Goal: Task Accomplishment & Management: Use online tool/utility

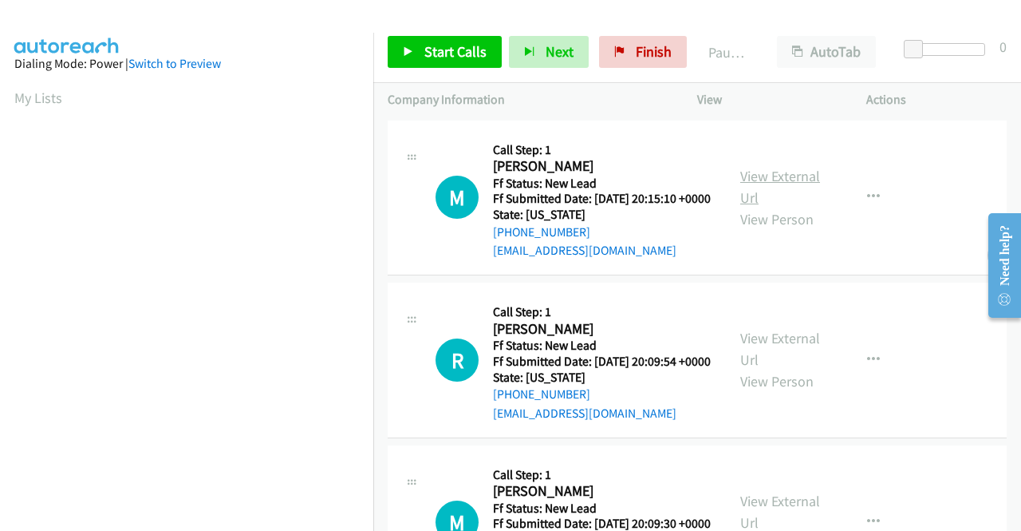
click at [800, 178] on link "View External Url" at bounding box center [780, 187] width 80 height 40
click at [784, 359] on link "View External Url" at bounding box center [780, 349] width 80 height 40
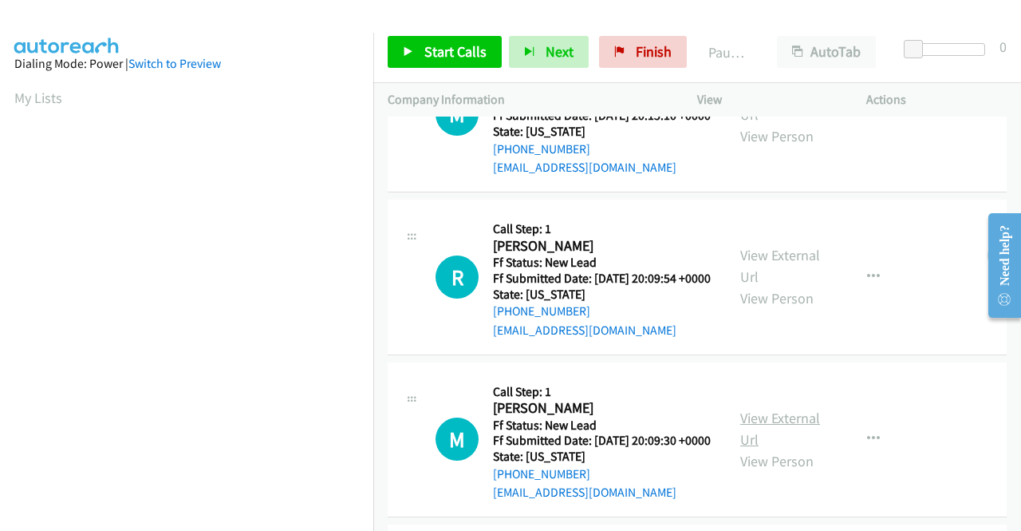
scroll to position [160, 0]
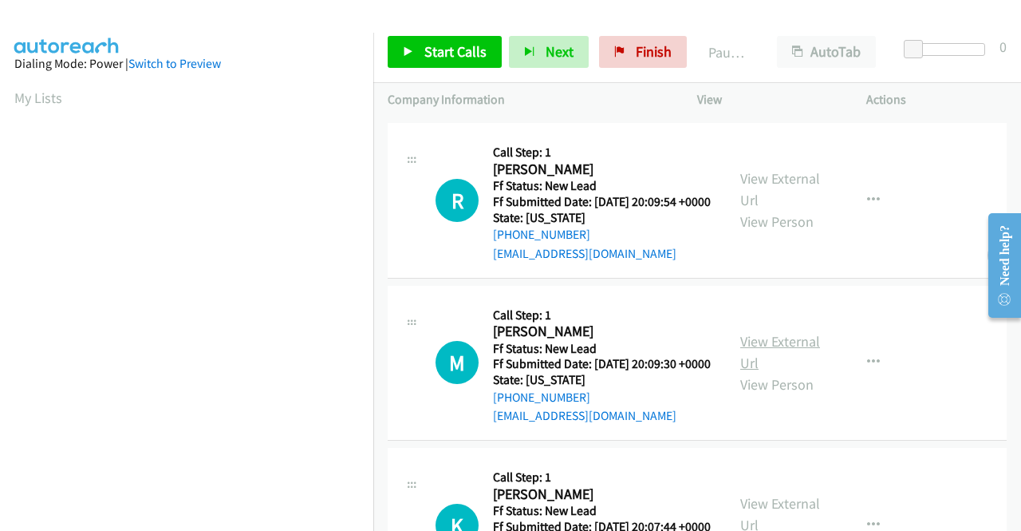
click at [755, 372] on link "View External Url" at bounding box center [780, 352] width 80 height 40
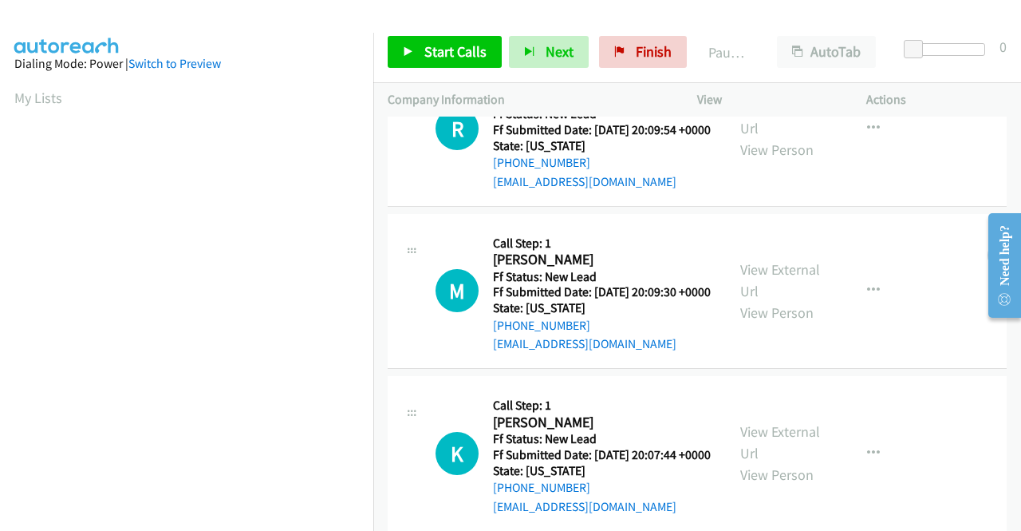
scroll to position [319, 0]
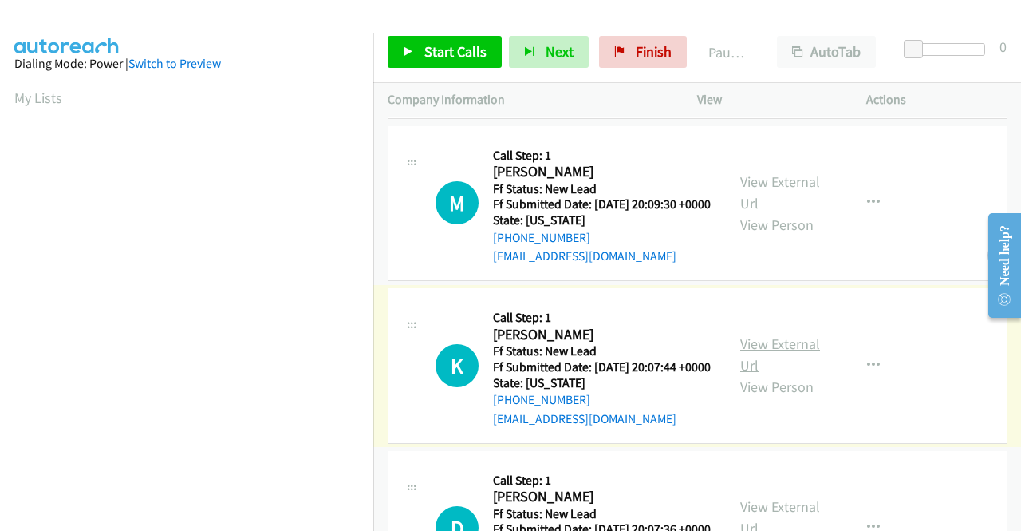
click at [766, 374] on link "View External Url" at bounding box center [780, 354] width 80 height 40
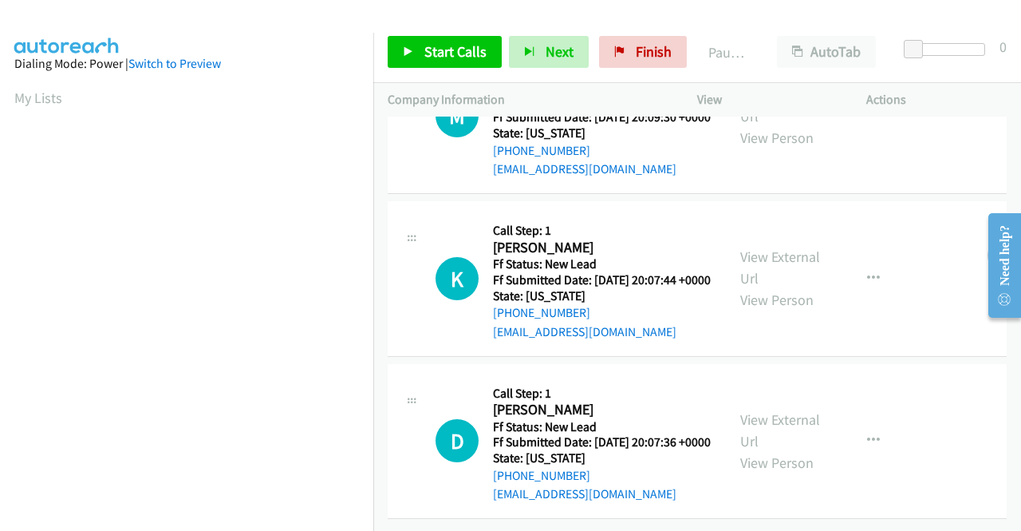
scroll to position [495, 0]
click at [786, 410] on link "View External Url" at bounding box center [780, 430] width 80 height 40
click at [444, 50] on span "Start Calls" at bounding box center [455, 51] width 62 height 18
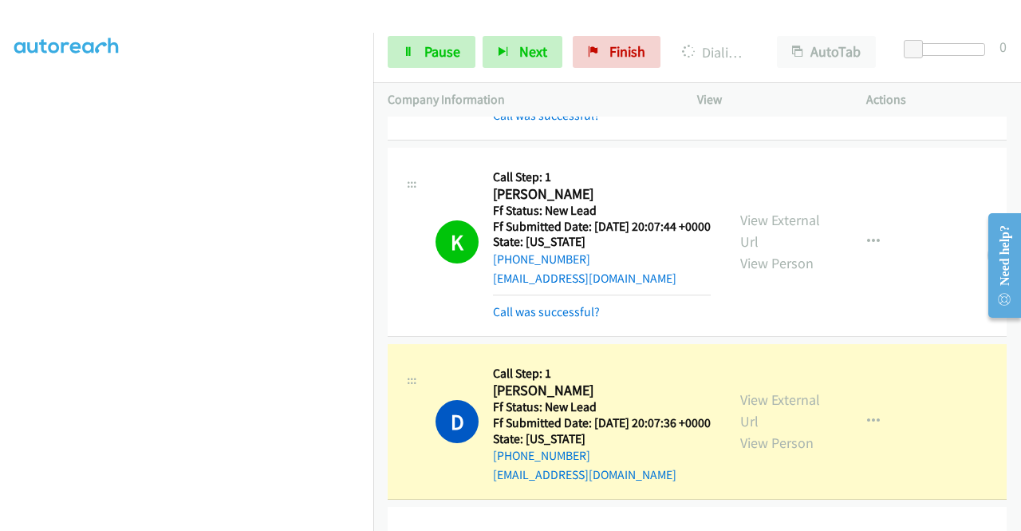
scroll to position [881, 0]
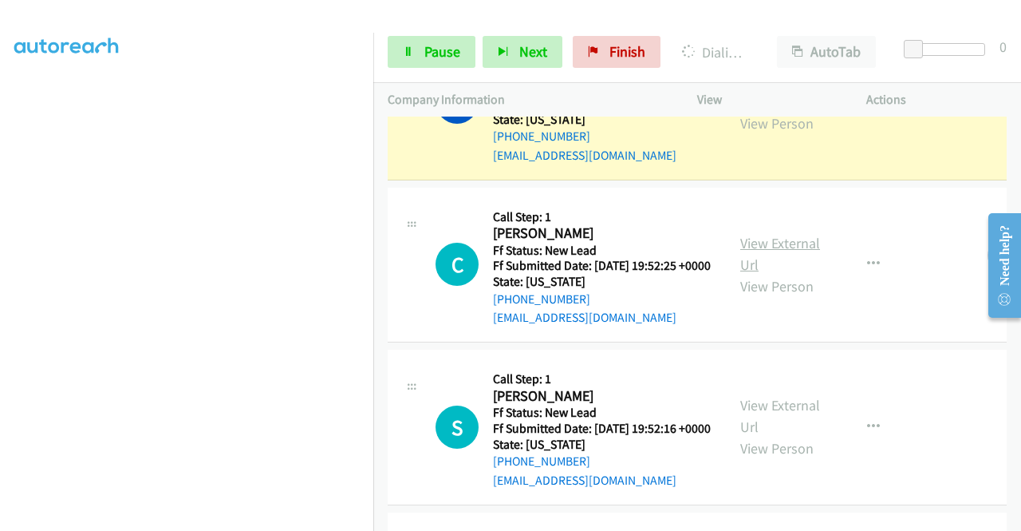
click at [758, 274] on link "View External Url" at bounding box center [780, 254] width 80 height 40
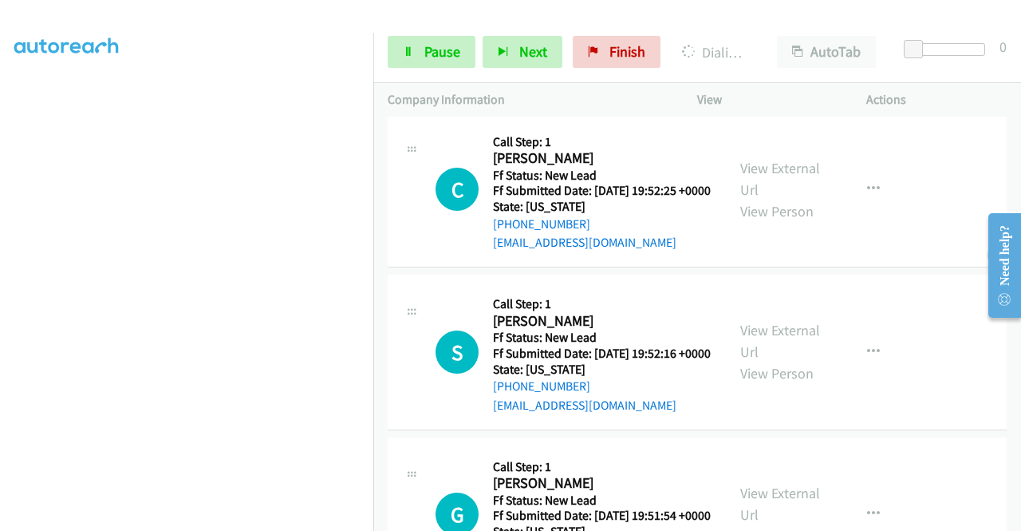
scroll to position [1040, 0]
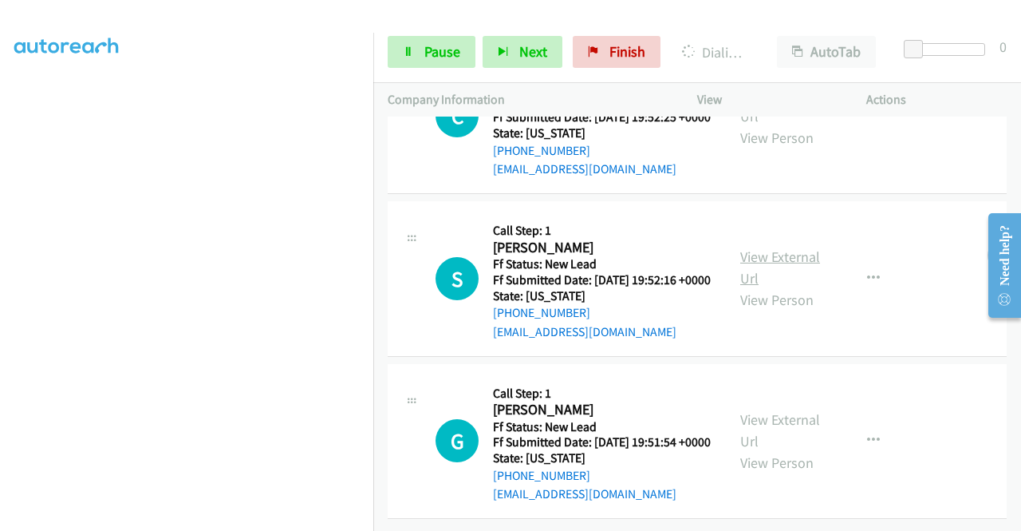
click at [769, 287] on link "View External Url" at bounding box center [780, 267] width 80 height 40
click at [801, 410] on link "View External Url" at bounding box center [780, 430] width 80 height 40
drag, startPoint x: 450, startPoint y: 57, endPoint x: 471, endPoint y: 53, distance: 21.1
click at [448, 57] on span "Pause" at bounding box center [442, 51] width 36 height 18
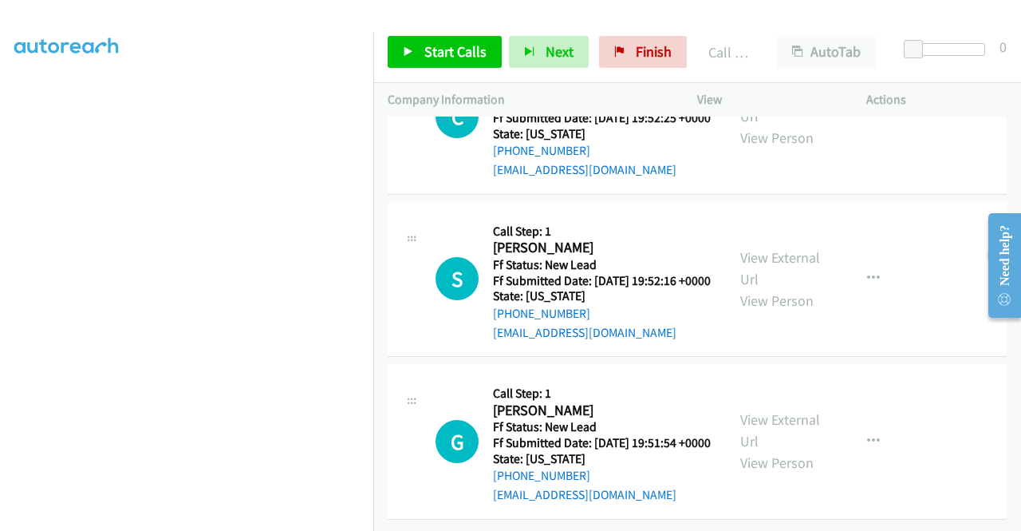
scroll to position [1197, 0]
click at [465, 58] on span "Start Calls" at bounding box center [455, 51] width 62 height 18
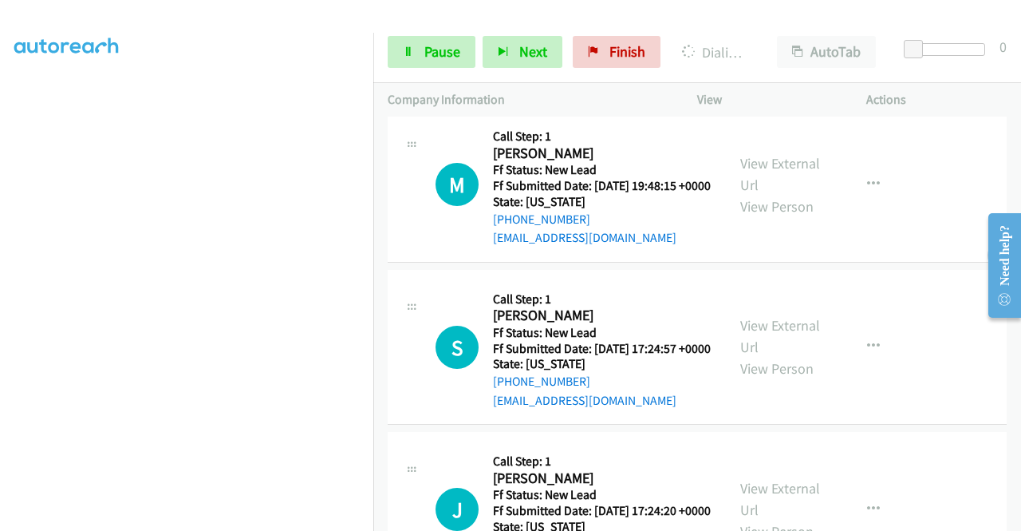
scroll to position [1356, 0]
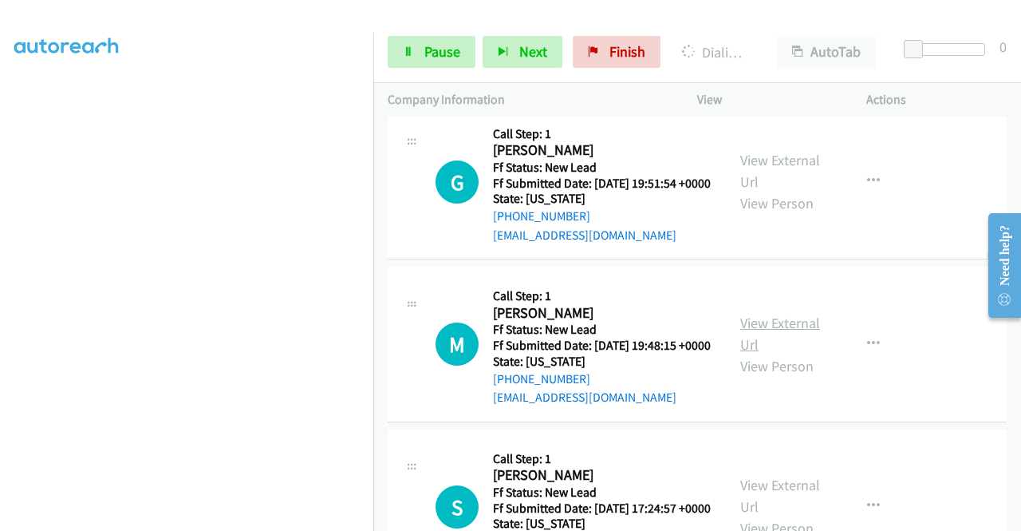
click at [762, 353] on link "View External Url" at bounding box center [780, 334] width 80 height 40
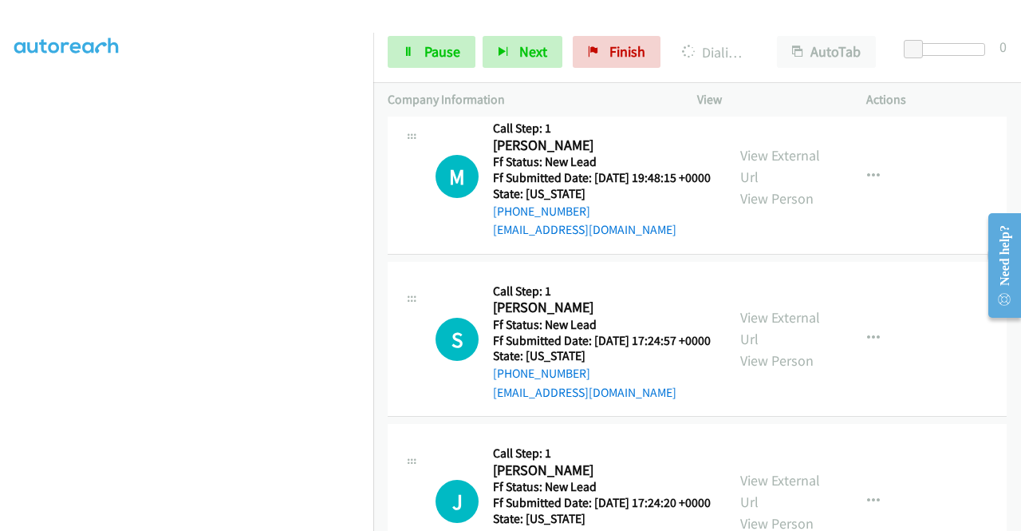
scroll to position [1596, 0]
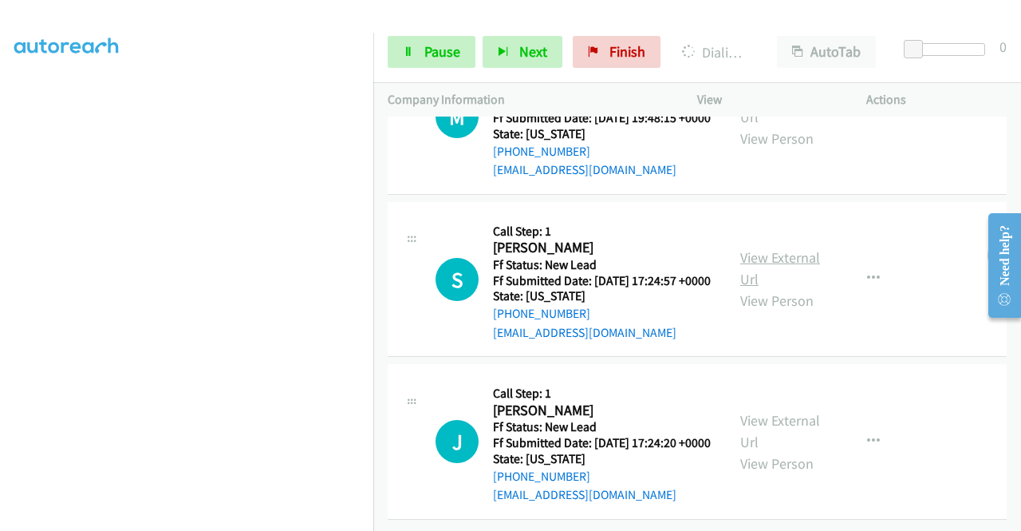
click at [755, 288] on link "View External Url" at bounding box center [780, 268] width 80 height 40
click at [771, 409] on div "View External Url View Person" at bounding box center [781, 441] width 83 height 65
click at [784, 411] on link "View External Url" at bounding box center [780, 431] width 80 height 40
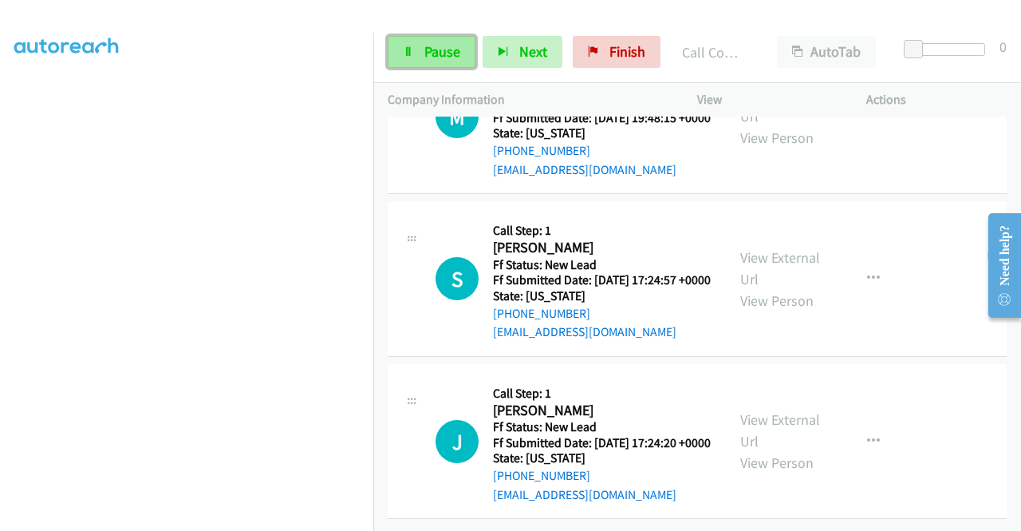
click at [409, 50] on icon at bounding box center [408, 52] width 11 height 11
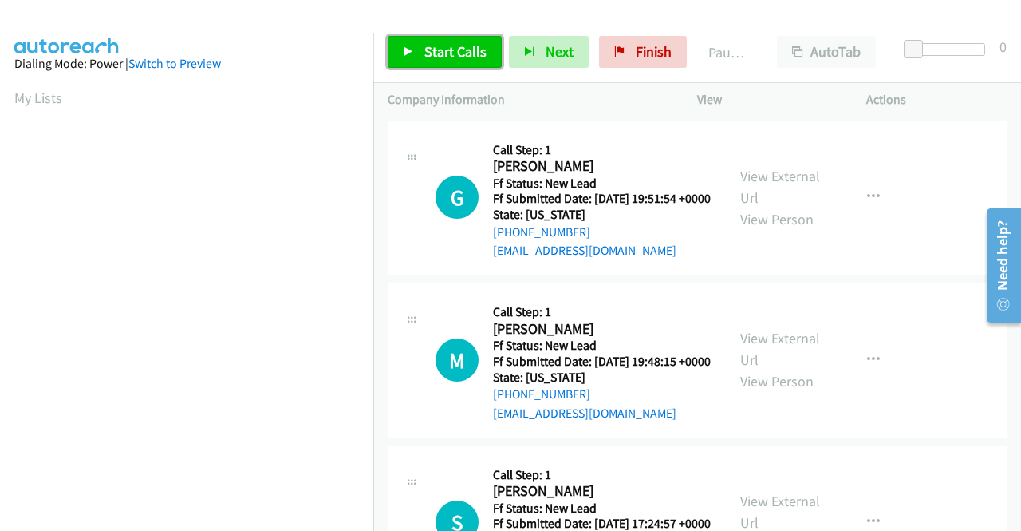
click at [448, 59] on span "Start Calls" at bounding box center [455, 51] width 62 height 18
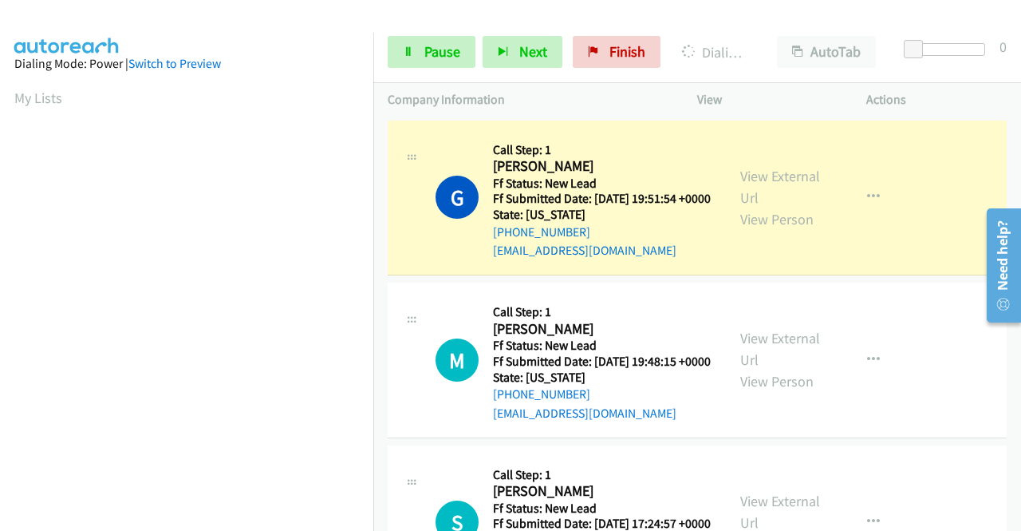
scroll to position [319, 0]
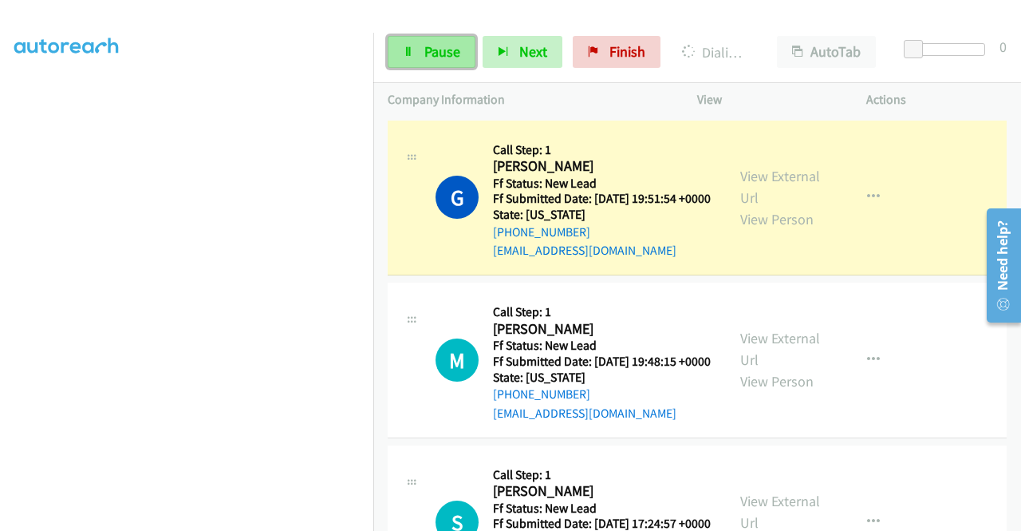
click at [421, 65] on link "Pause" at bounding box center [432, 52] width 88 height 32
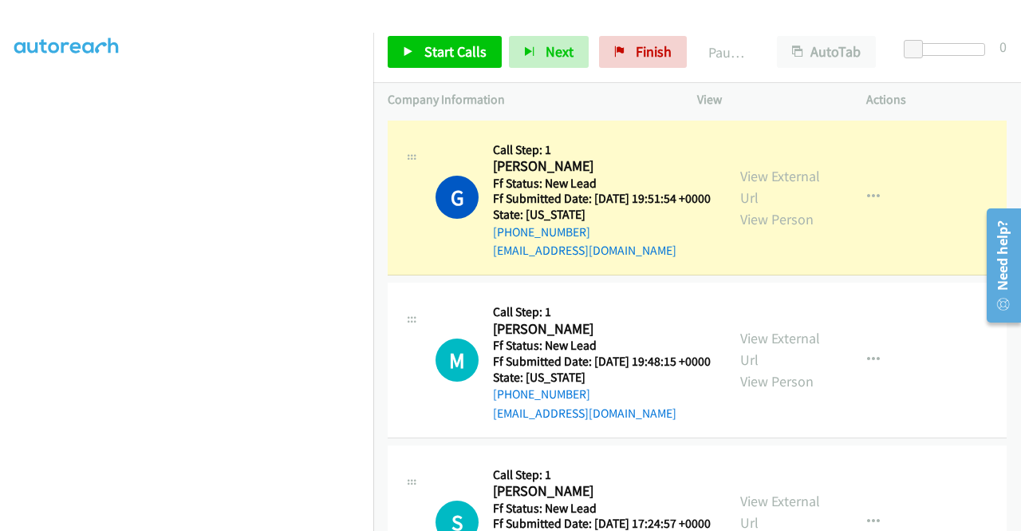
scroll to position [330, 0]
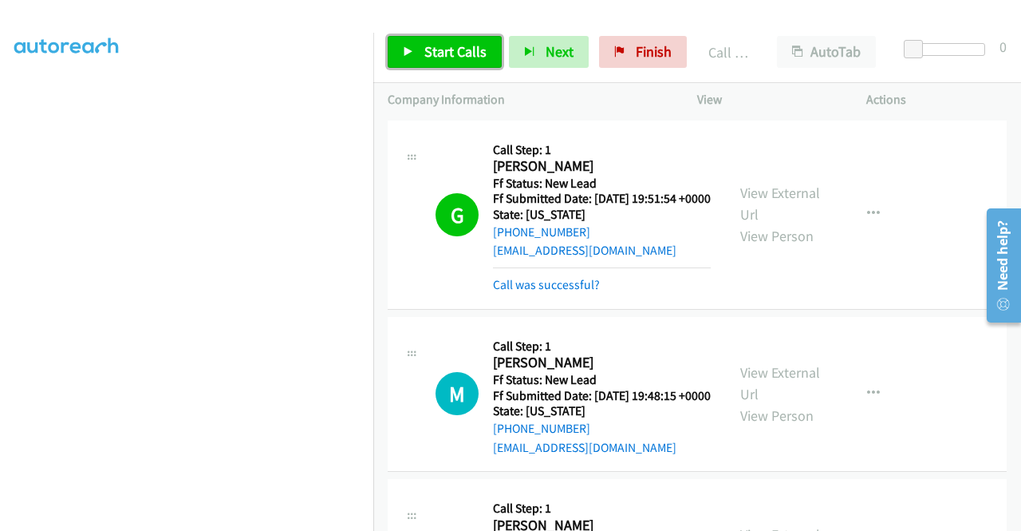
click at [447, 52] on span "Start Calls" at bounding box center [455, 51] width 62 height 18
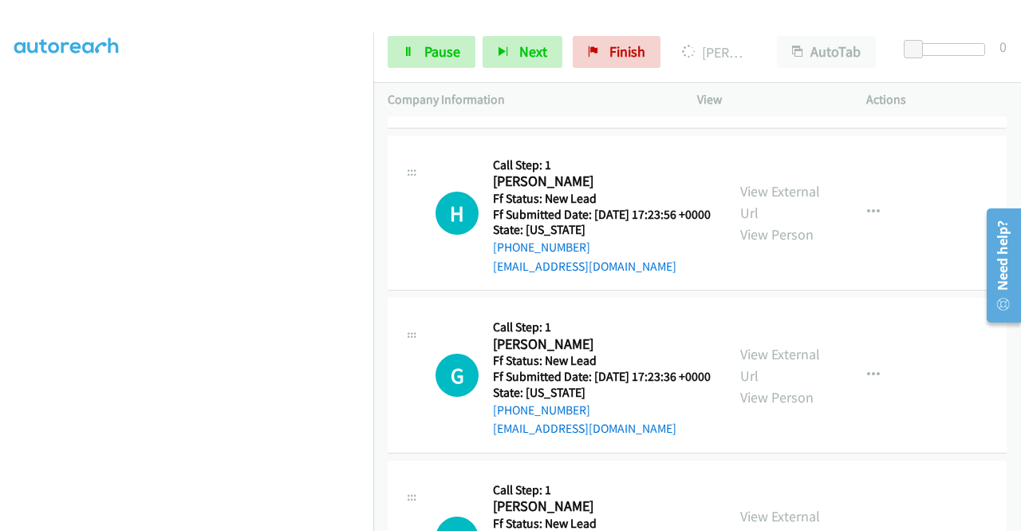
scroll to position [718, 0]
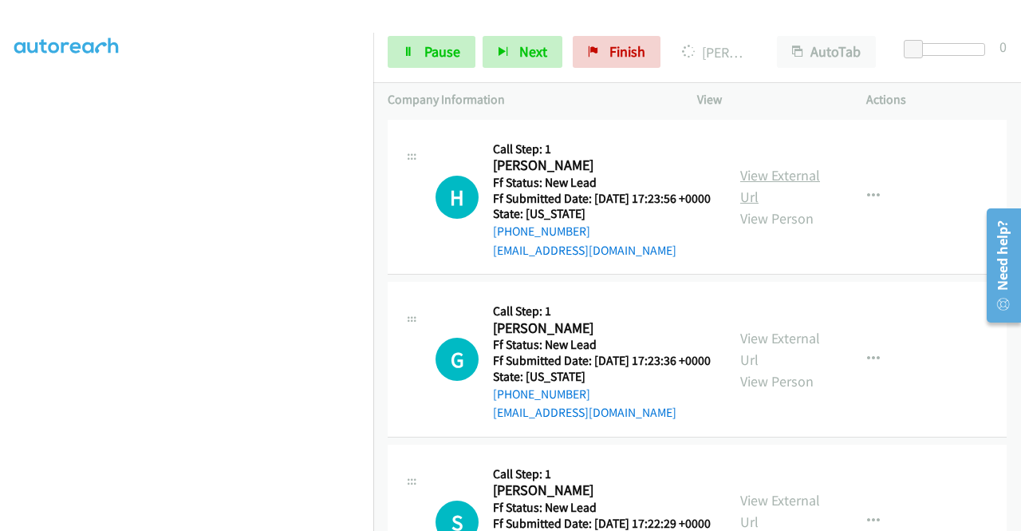
click at [752, 206] on link "View External Url" at bounding box center [780, 186] width 80 height 40
click at [777, 369] on link "View External Url" at bounding box center [780, 349] width 80 height 40
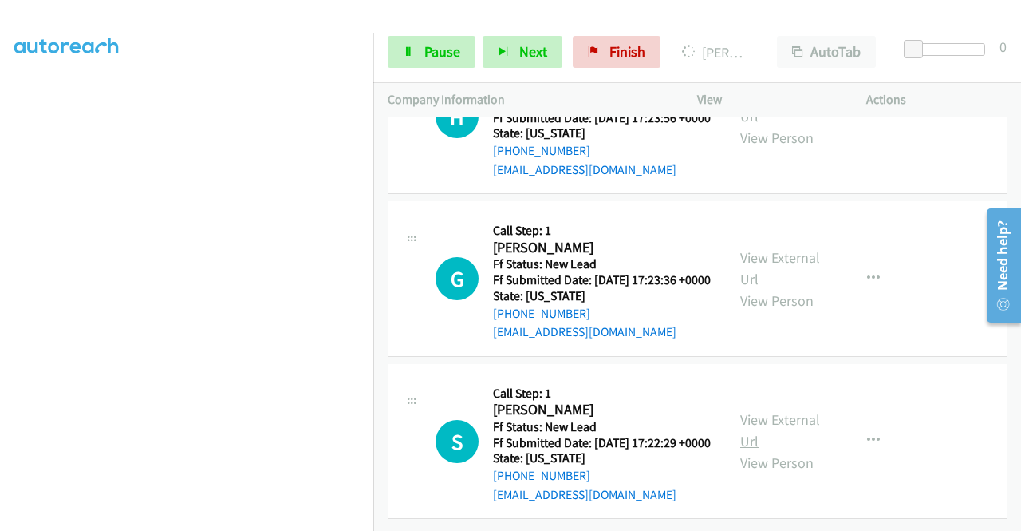
click at [791, 410] on link "View External Url" at bounding box center [780, 430] width 80 height 40
click at [424, 53] on span "Pause" at bounding box center [442, 51] width 36 height 18
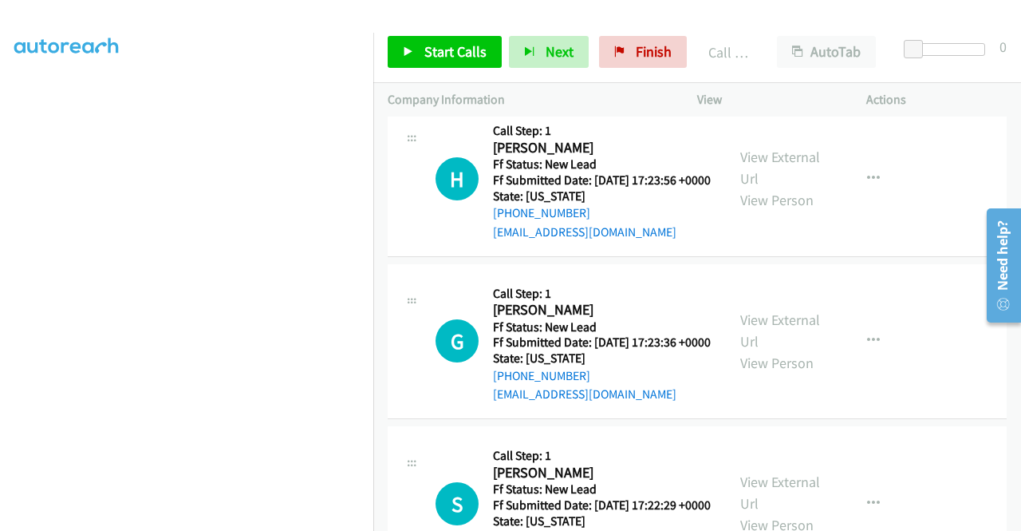
scroll to position [826, 0]
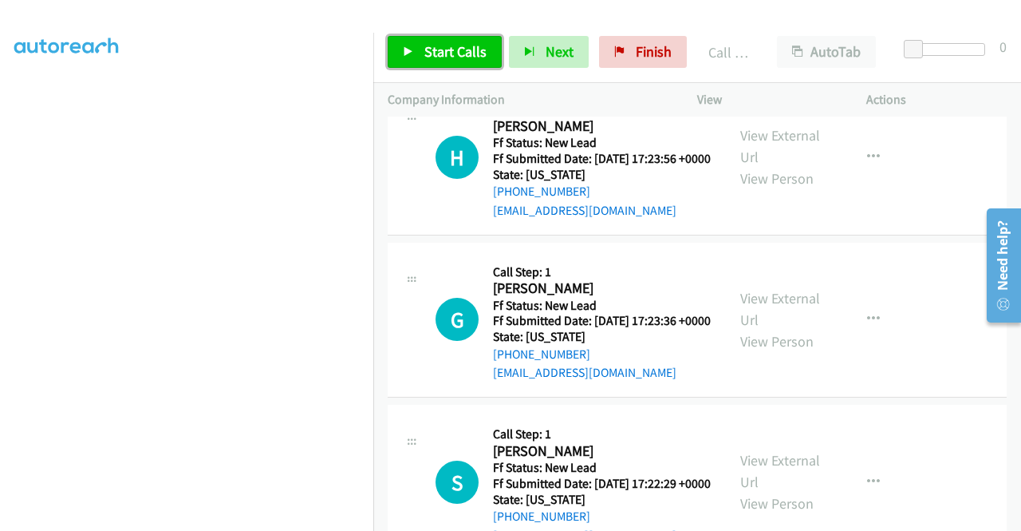
click at [422, 53] on link "Start Calls" at bounding box center [445, 52] width 114 height 32
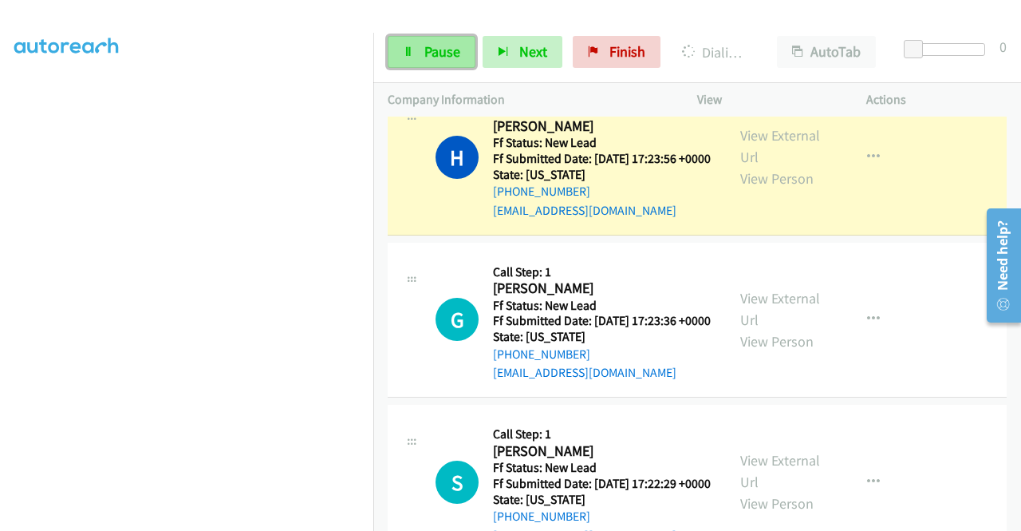
click at [427, 44] on span "Pause" at bounding box center [442, 51] width 36 height 18
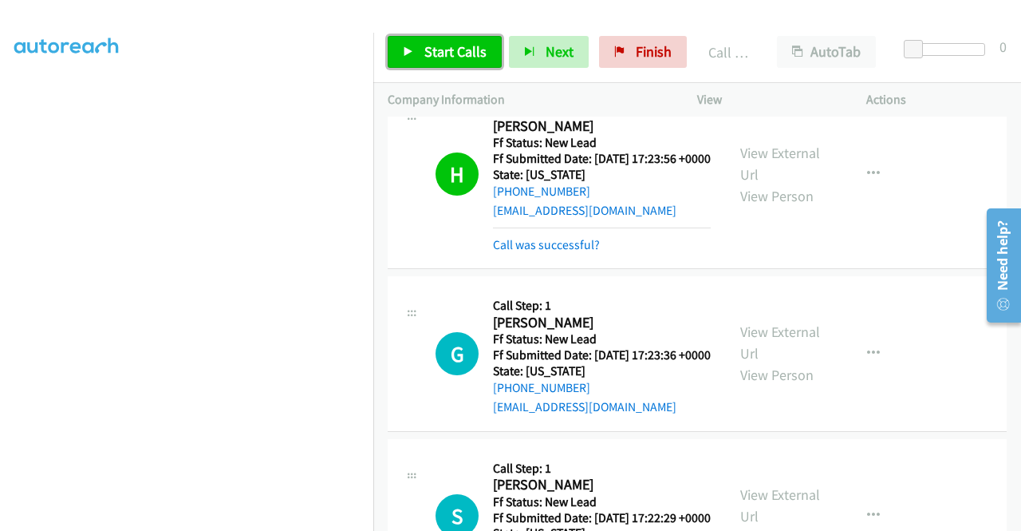
click at [474, 57] on span "Start Calls" at bounding box center [455, 51] width 62 height 18
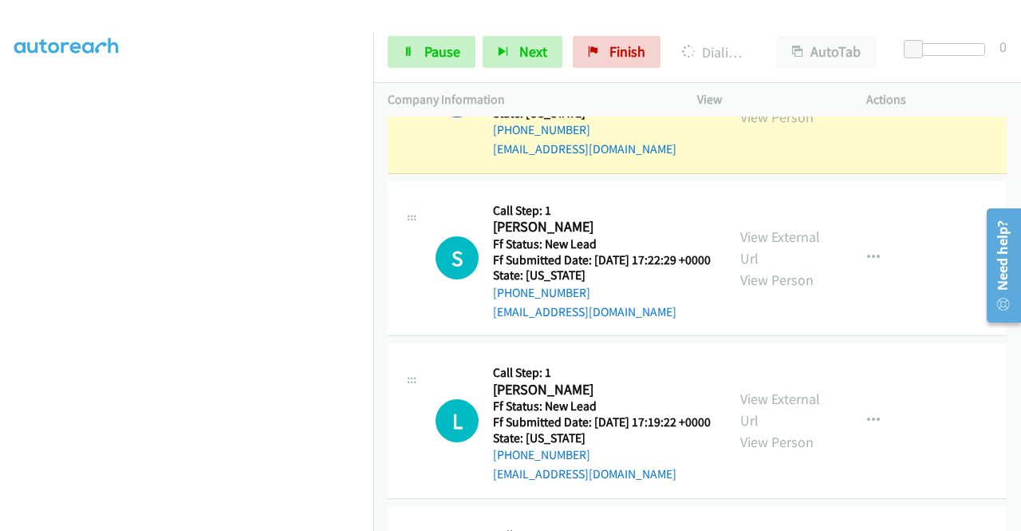
scroll to position [1234, 0]
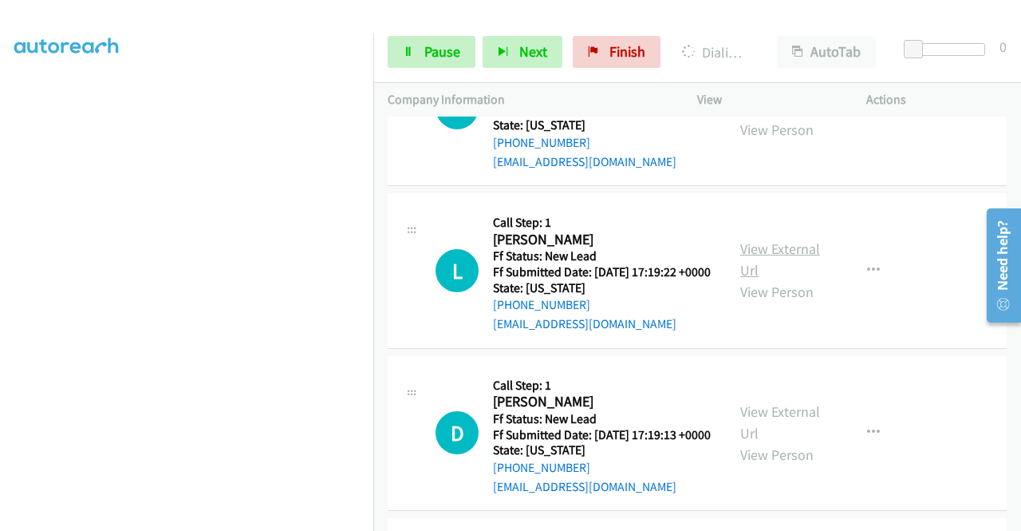
click at [787, 279] on link "View External Url" at bounding box center [780, 259] width 80 height 40
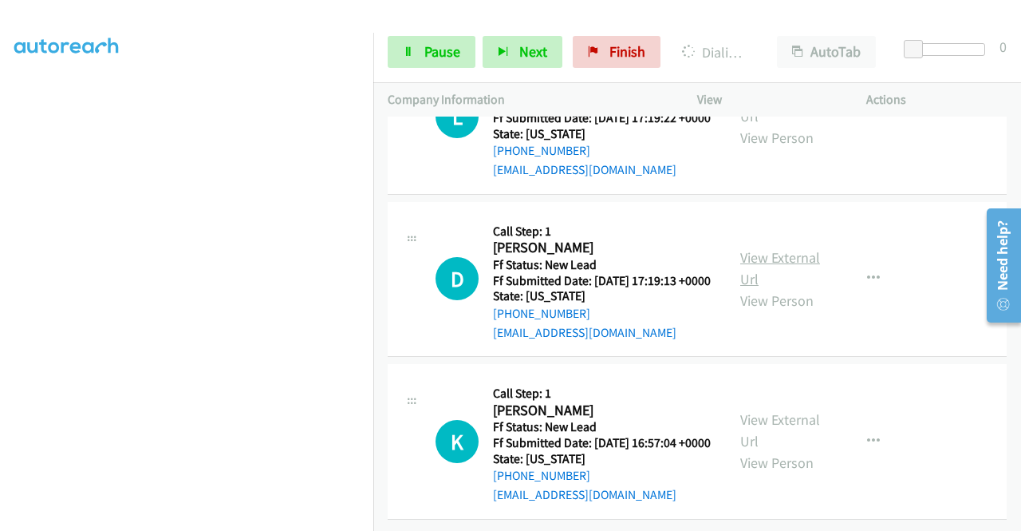
click at [803, 288] on link "View External Url" at bounding box center [780, 268] width 80 height 40
click at [763, 410] on link "View External Url" at bounding box center [780, 430] width 80 height 40
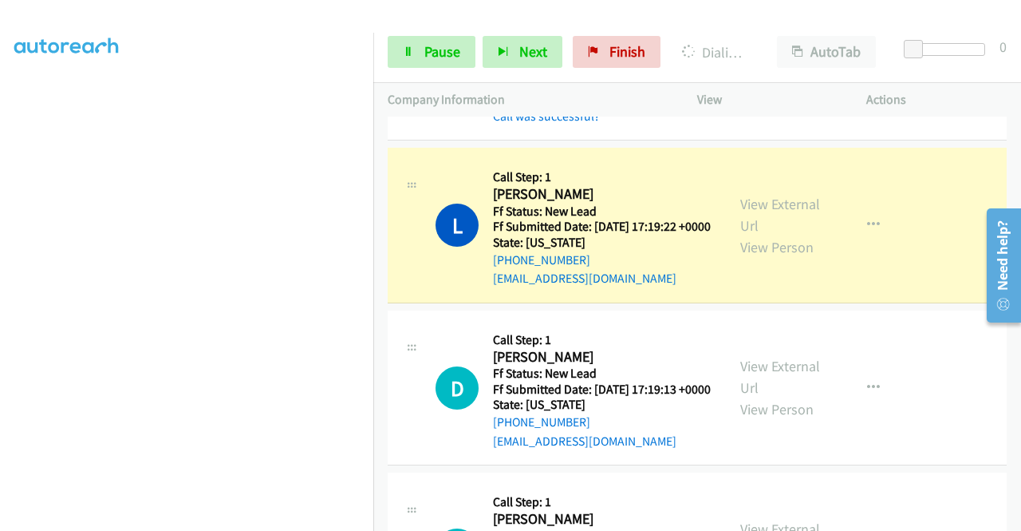
scroll to position [1506, 0]
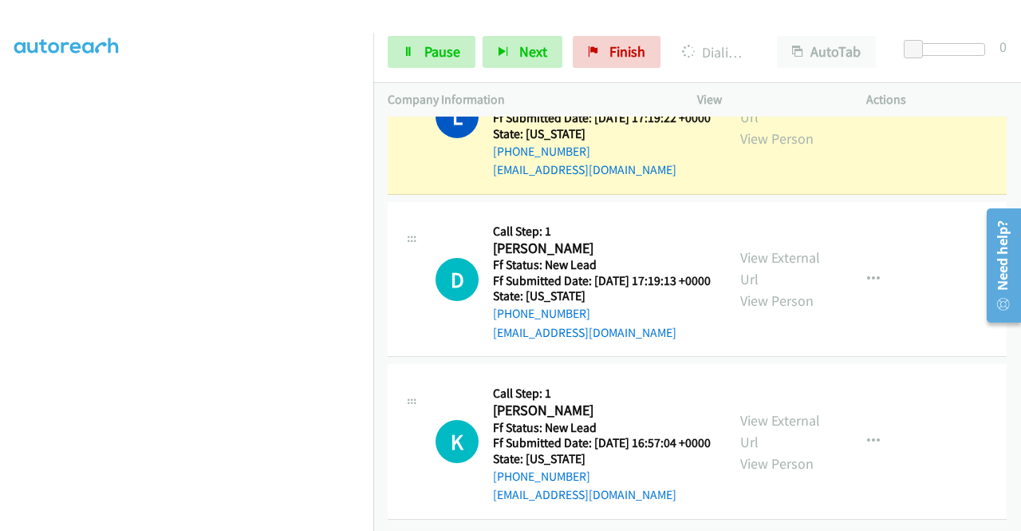
click at [297, 516] on section at bounding box center [186, 152] width 345 height 764
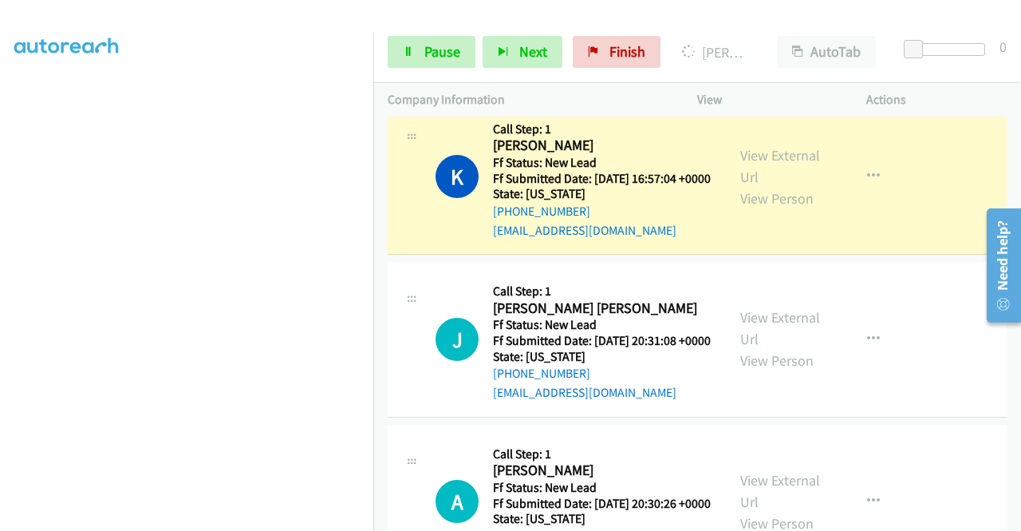
scroll to position [1859, 0]
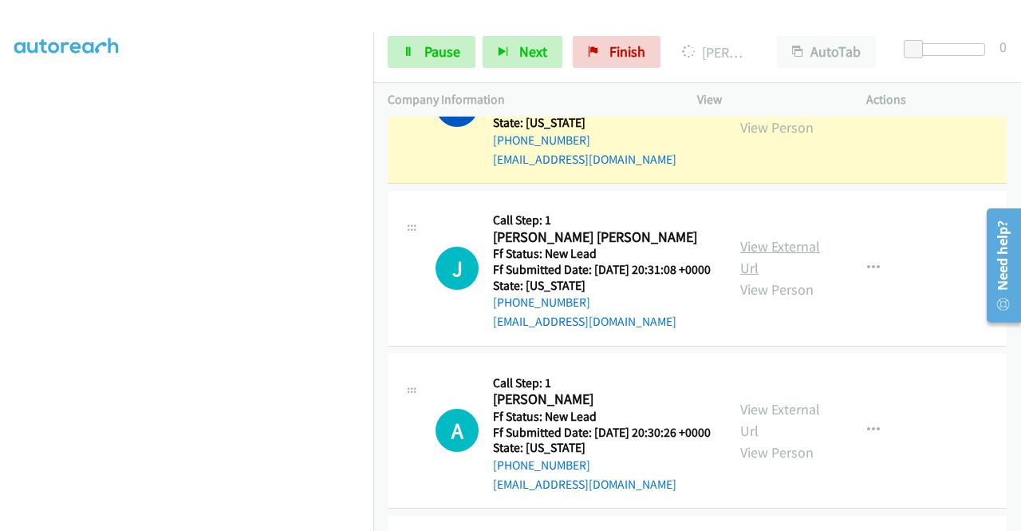
click at [766, 277] on link "View External Url" at bounding box center [780, 257] width 80 height 40
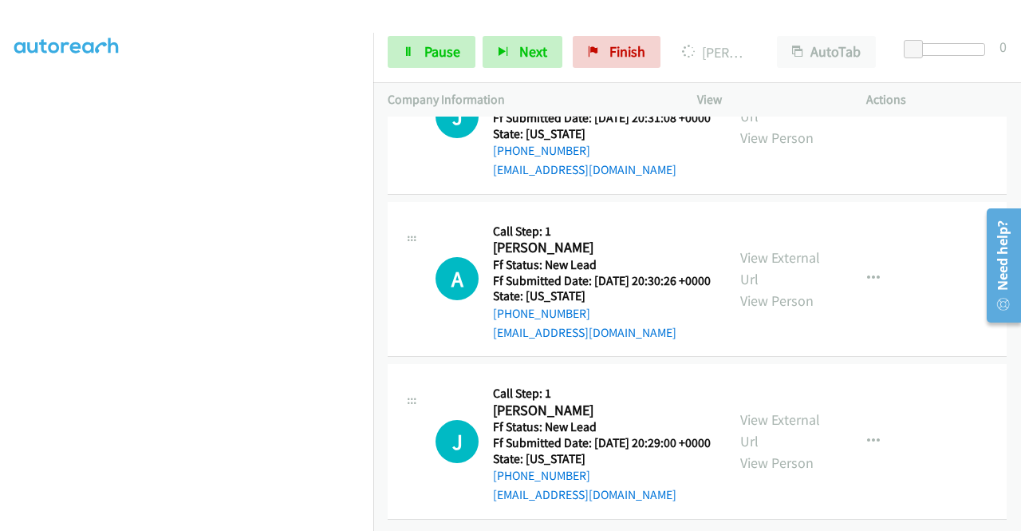
scroll to position [2099, 0]
click at [788, 288] on link "View External Url" at bounding box center [780, 268] width 80 height 40
click at [781, 410] on link "View External Url" at bounding box center [780, 430] width 80 height 40
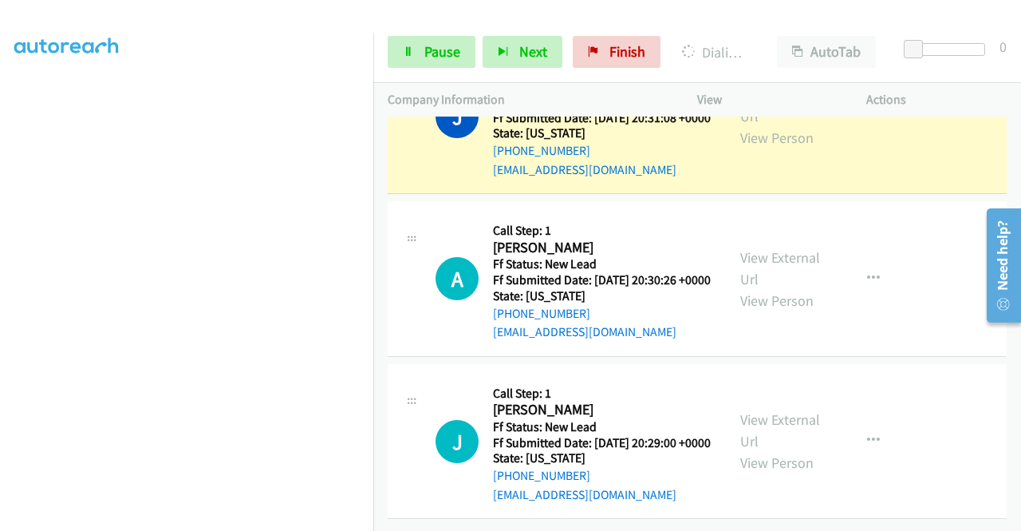
scroll to position [0, 0]
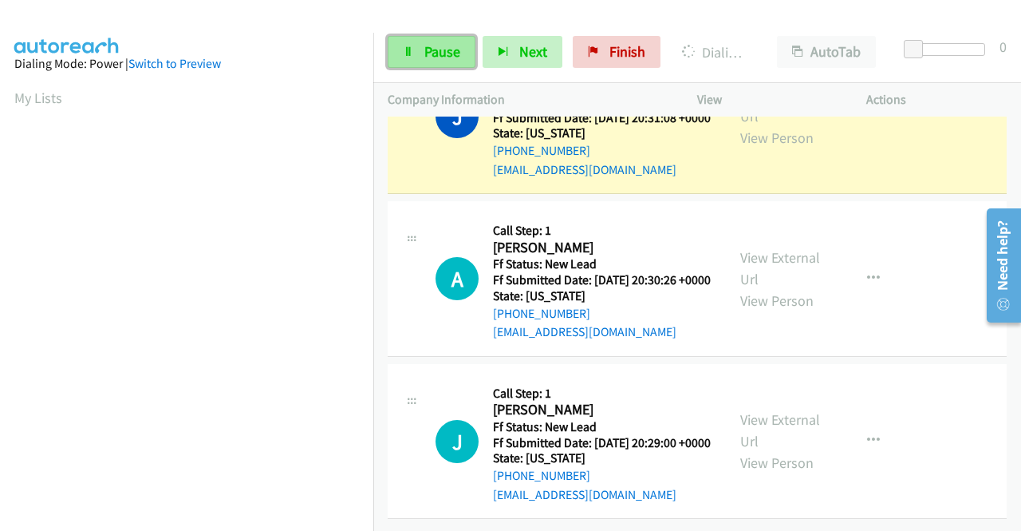
click at [414, 47] on link "Pause" at bounding box center [432, 52] width 88 height 32
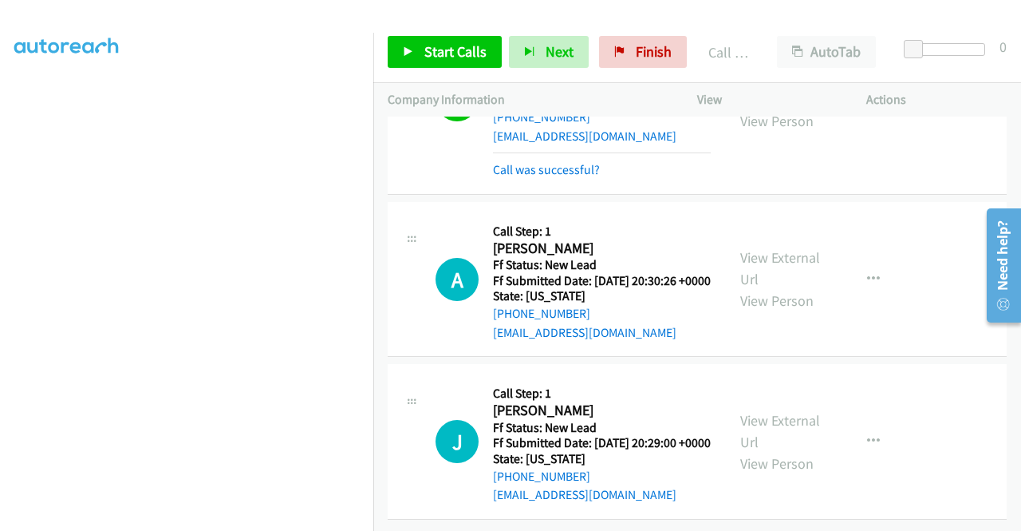
scroll to position [2288, 0]
click at [461, 49] on span "Start Calls" at bounding box center [455, 51] width 62 height 18
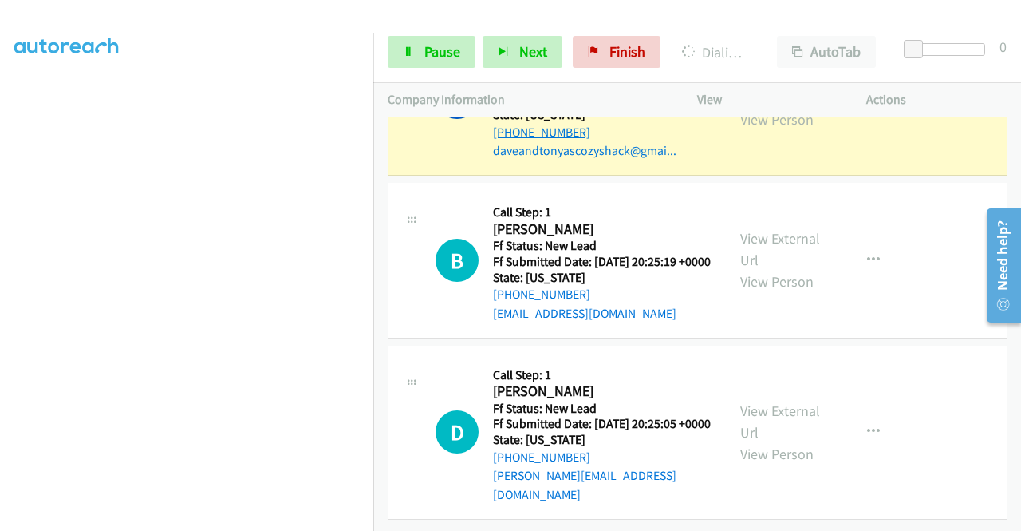
scroll to position [2608, 0]
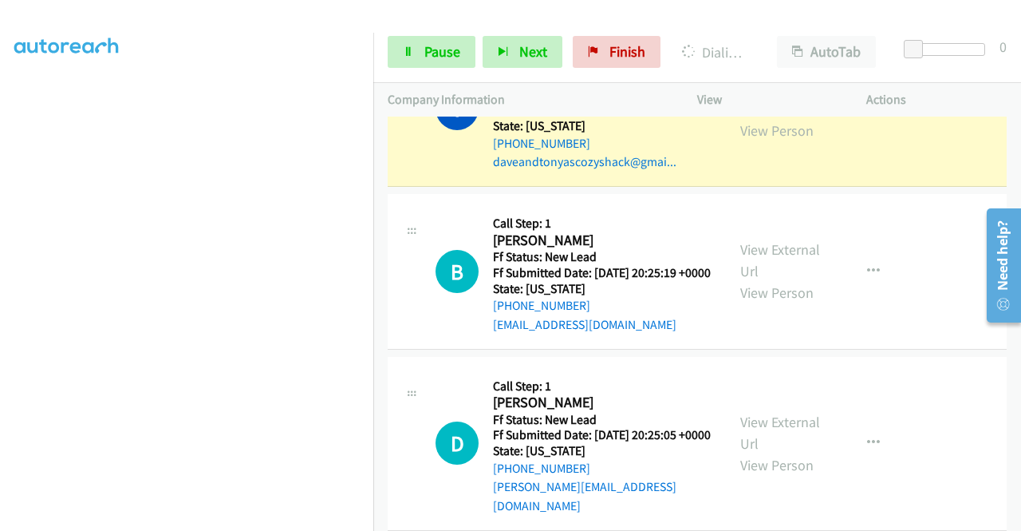
click at [771, 118] on link "View External Url" at bounding box center [780, 98] width 80 height 40
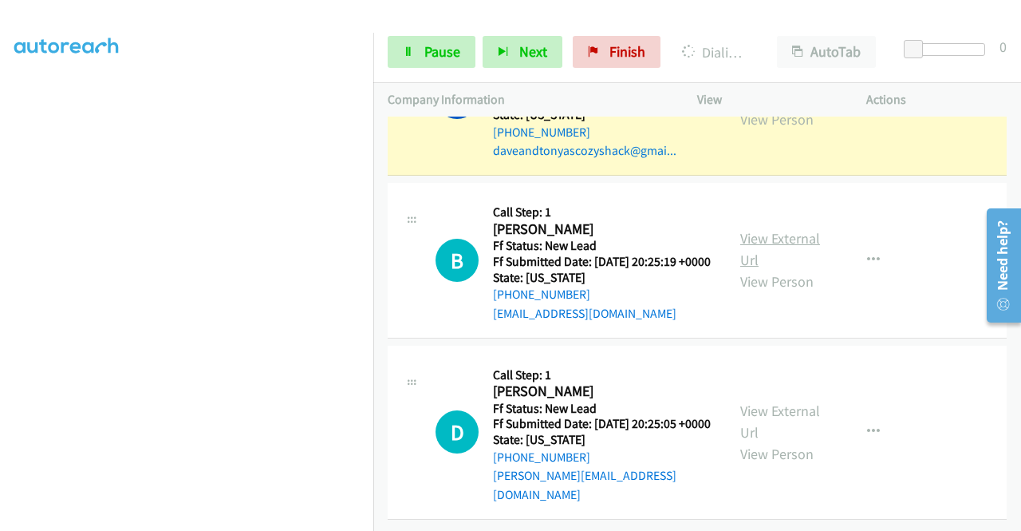
click at [782, 229] on link "View External Url" at bounding box center [780, 249] width 80 height 40
click at [748, 401] on link "View External Url" at bounding box center [780, 421] width 80 height 40
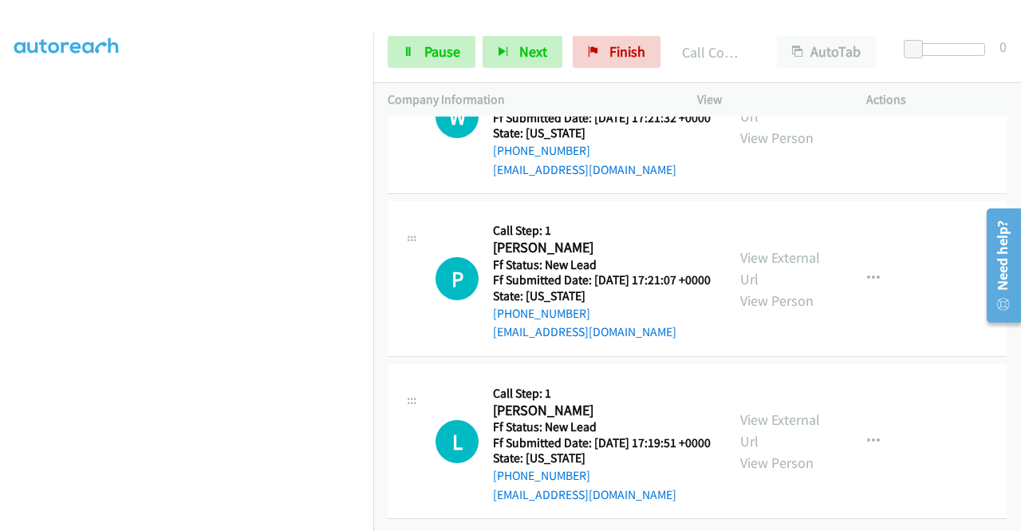
scroll to position [3217, 0]
click at [442, 52] on span "Pause" at bounding box center [442, 51] width 36 height 18
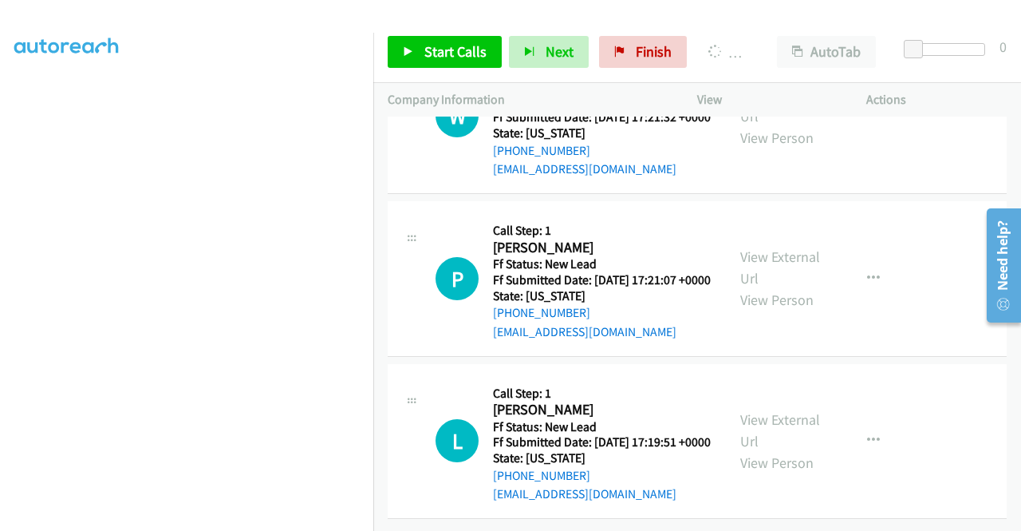
scroll to position [3268, 0]
click at [443, 50] on span "Start Calls" at bounding box center [455, 51] width 62 height 18
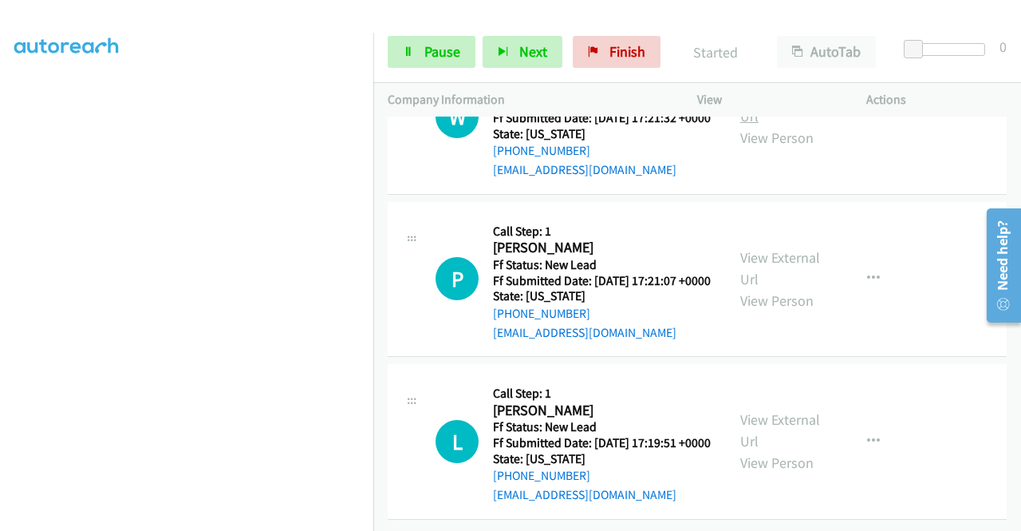
click at [776, 125] on link "View External Url" at bounding box center [780, 105] width 80 height 40
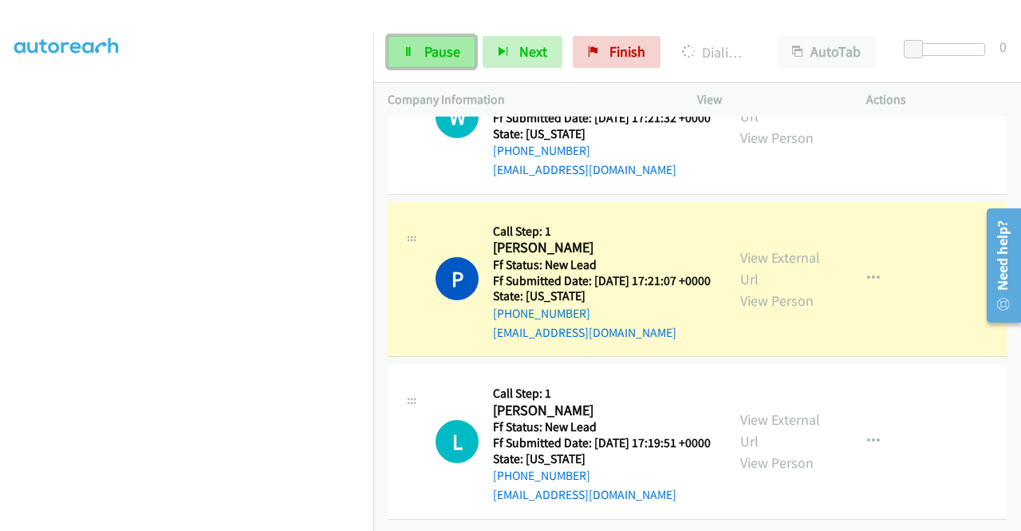
drag, startPoint x: 431, startPoint y: 45, endPoint x: 443, endPoint y: 65, distance: 22.6
click at [431, 46] on span "Pause" at bounding box center [442, 51] width 36 height 18
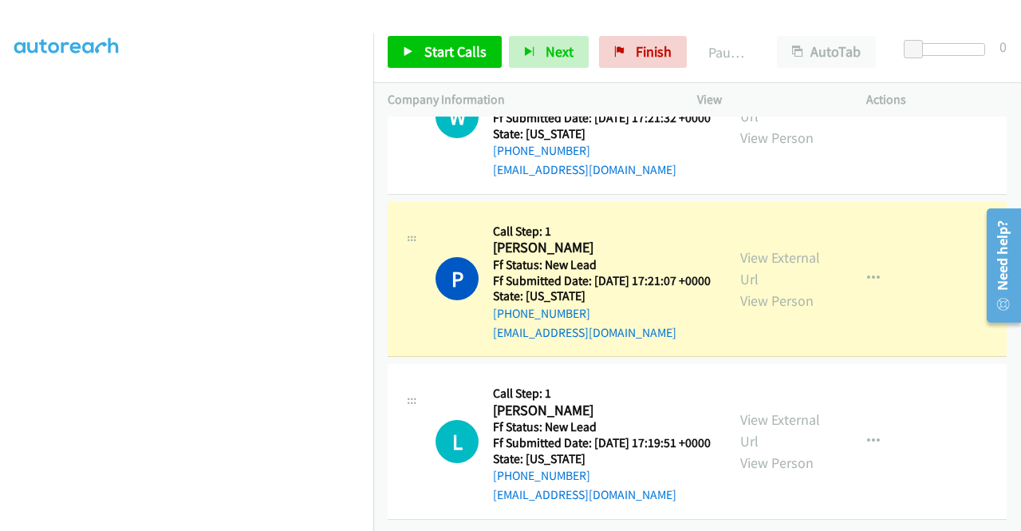
scroll to position [3428, 0]
click at [796, 288] on link "View External Url" at bounding box center [780, 268] width 80 height 40
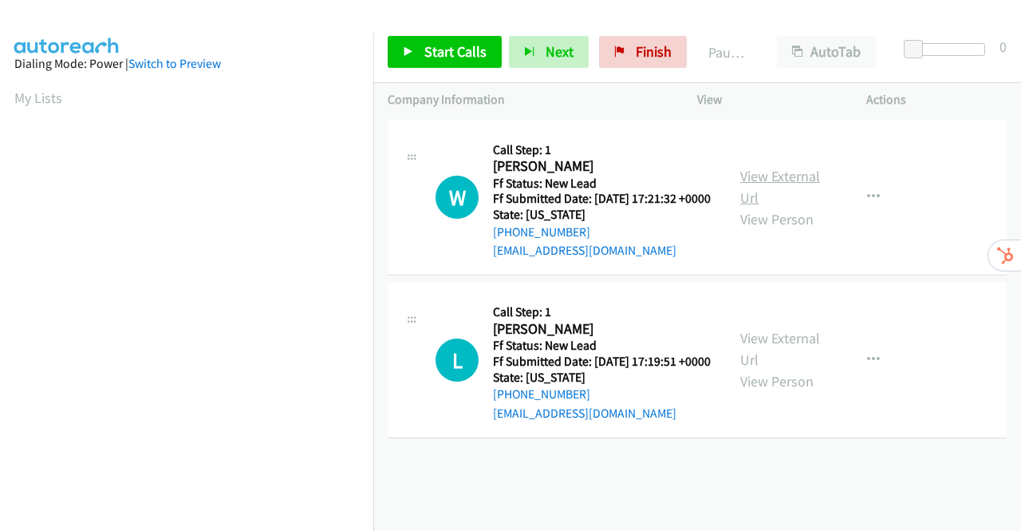
click at [760, 185] on link "View External Url" at bounding box center [780, 187] width 80 height 40
click at [769, 362] on link "View External Url" at bounding box center [780, 349] width 80 height 40
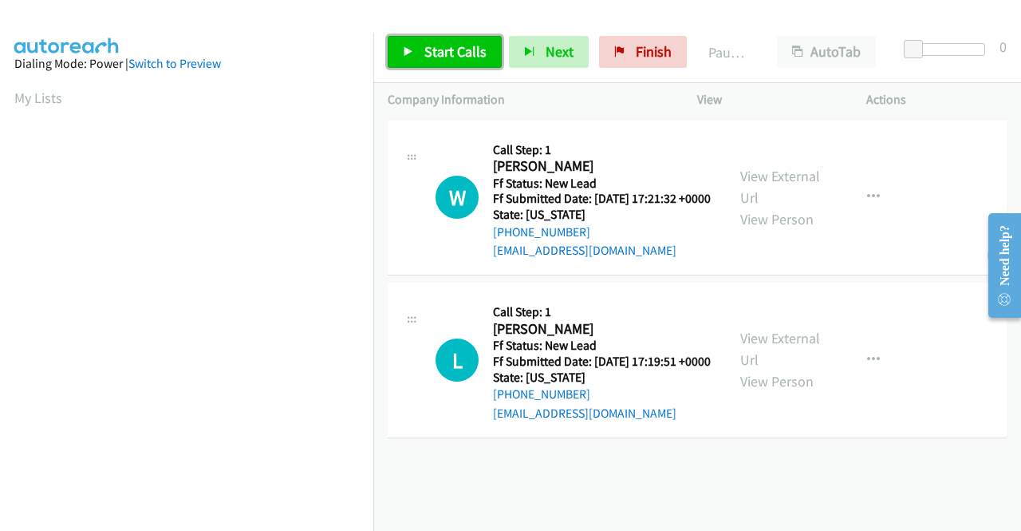
click at [464, 49] on span "Start Calls" at bounding box center [455, 51] width 62 height 18
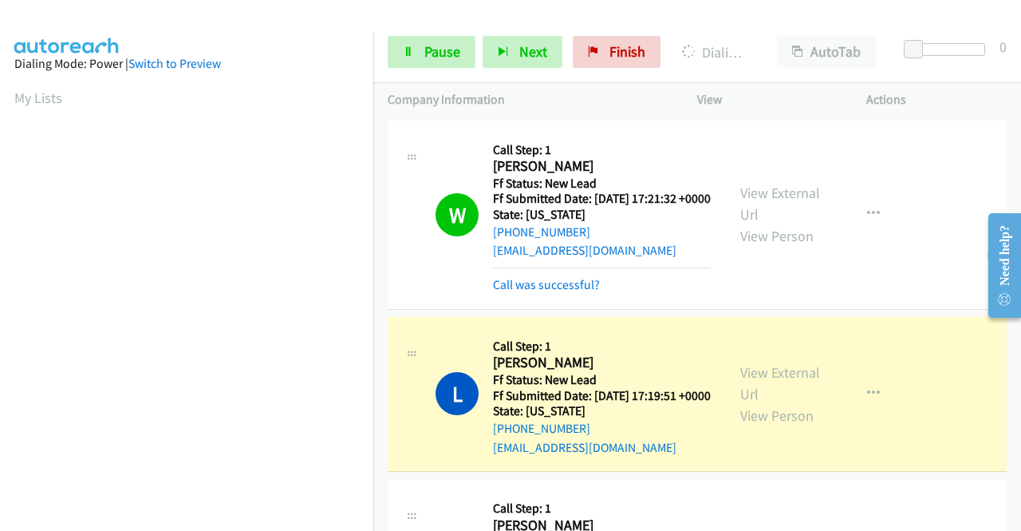
scroll to position [364, 0]
click at [271, 518] on section at bounding box center [186, 152] width 345 height 764
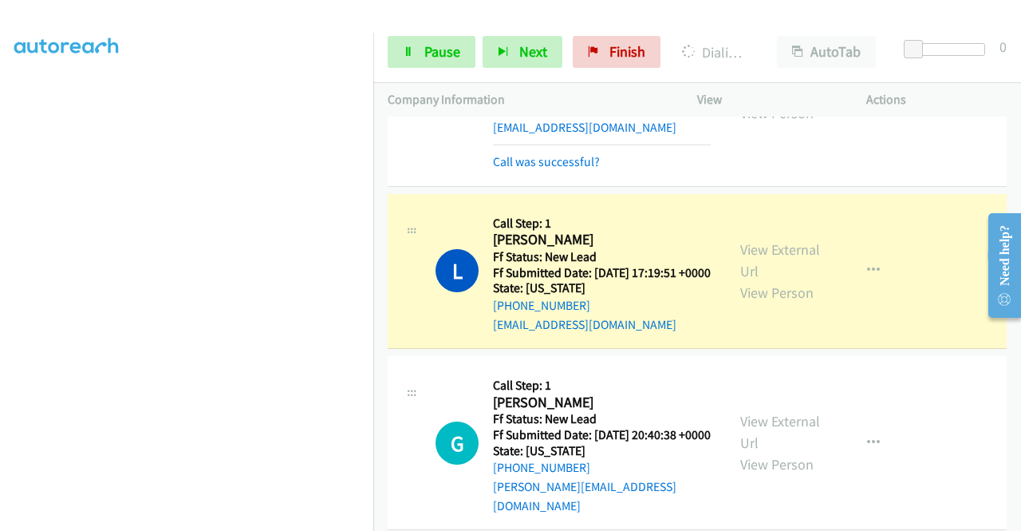
scroll to position [319, 0]
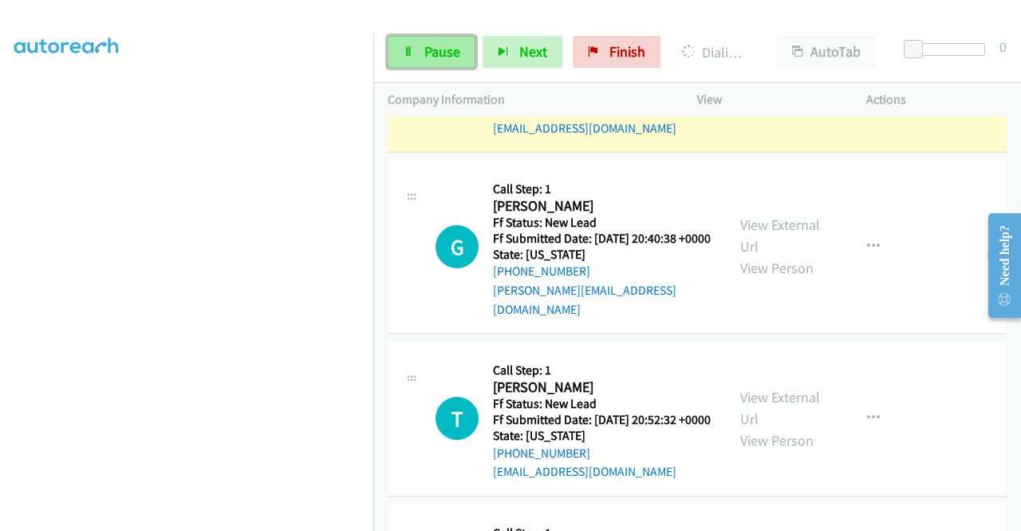
click at [447, 45] on span "Pause" at bounding box center [442, 51] width 36 height 18
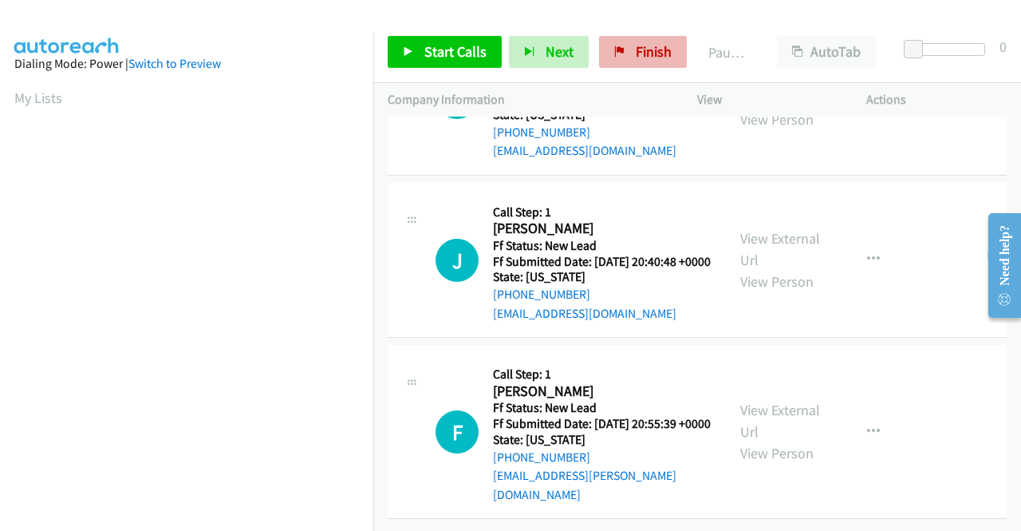
scroll to position [364, 0]
click at [662, 52] on span "Finish" at bounding box center [654, 51] width 36 height 18
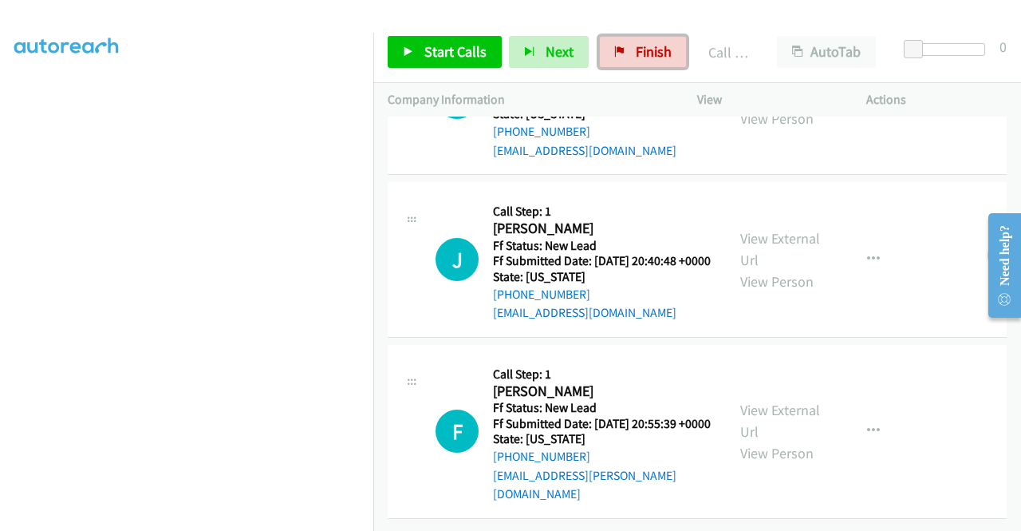
scroll to position [740, 0]
